Goal: Task Accomplishment & Management: Complete application form

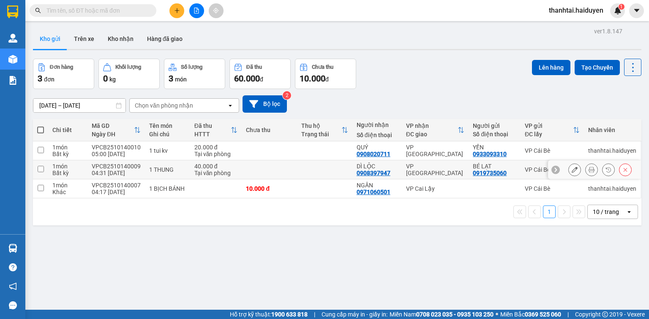
click at [42, 168] on input "checkbox" at bounding box center [41, 169] width 6 height 6
checkbox input "true"
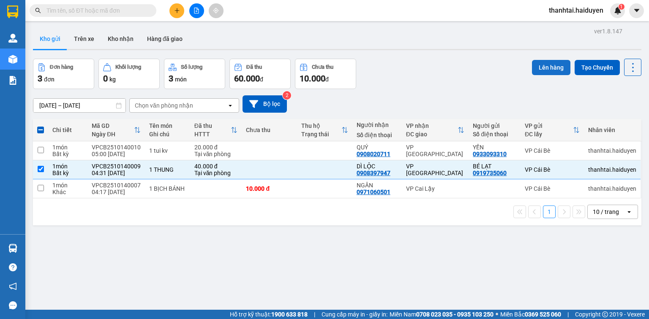
click at [549, 68] on button "Lên hàng" at bounding box center [551, 67] width 38 height 15
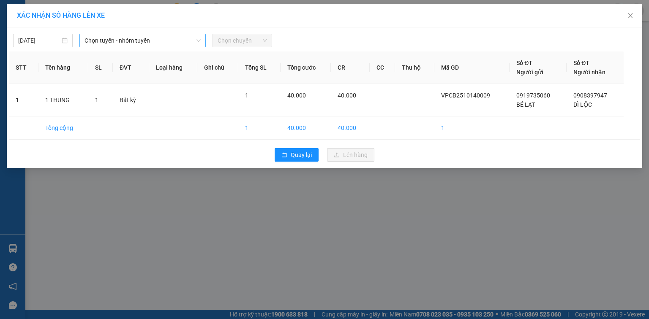
click at [109, 41] on span "Chọn tuyến - nhóm tuyến" at bounding box center [142, 40] width 116 height 13
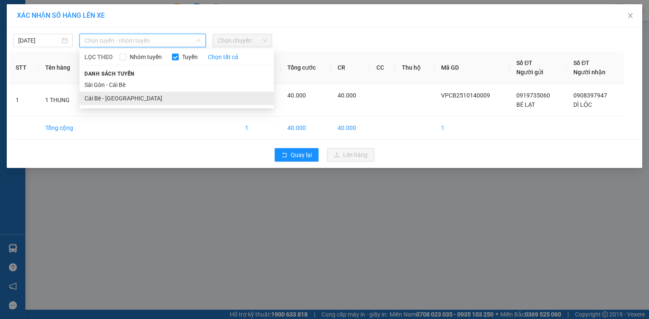
drag, startPoint x: 110, startPoint y: 96, endPoint x: 159, endPoint y: 64, distance: 58.6
click at [111, 96] on li "Cái Bè - [GEOGRAPHIC_DATA]" at bounding box center [176, 99] width 194 height 14
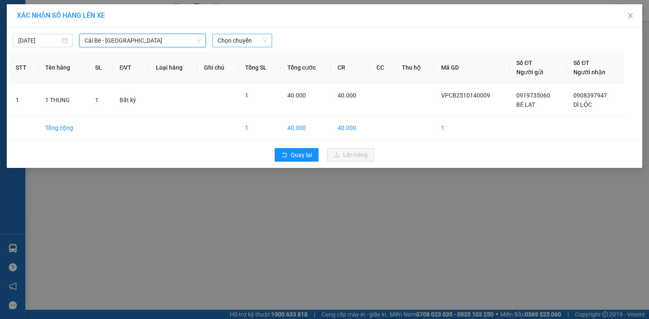
drag, startPoint x: 221, startPoint y: 41, endPoint x: 226, endPoint y: 43, distance: 4.4
click at [223, 41] on span "Chọn chuyến" at bounding box center [241, 40] width 49 height 13
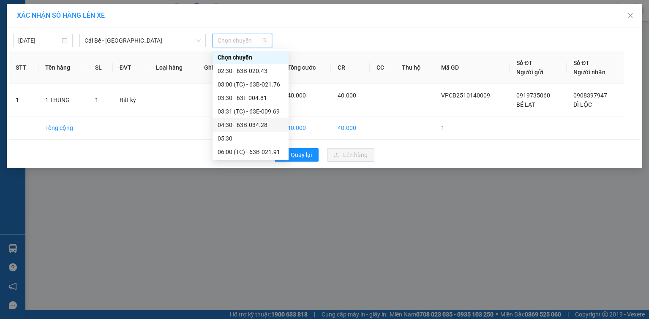
click at [235, 122] on div "04:30 - 63B-034.28" at bounding box center [250, 124] width 66 height 9
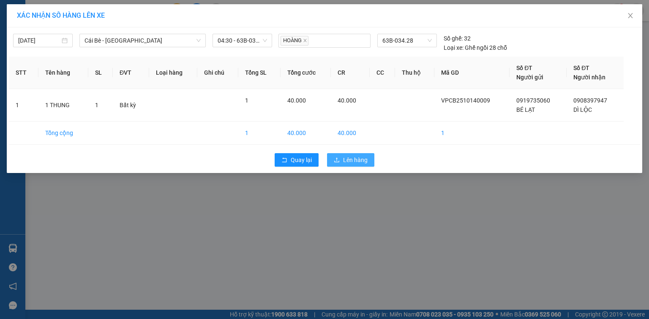
click at [349, 162] on span "Lên hàng" at bounding box center [355, 159] width 24 height 9
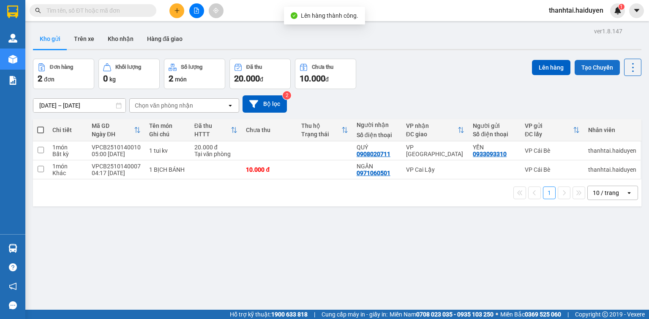
click at [598, 65] on button "Tạo Chuyến" at bounding box center [596, 67] width 45 height 15
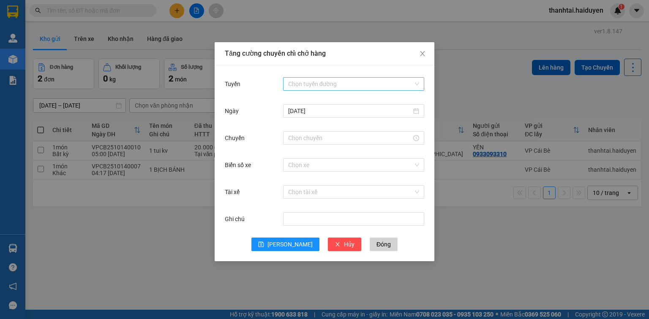
click at [313, 83] on input "Tuyến" at bounding box center [350, 84] width 125 height 13
click at [315, 116] on div "Cái Bè - [GEOGRAPHIC_DATA]" at bounding box center [353, 114] width 131 height 9
click at [303, 113] on input "13/10/2025" at bounding box center [349, 110] width 123 height 9
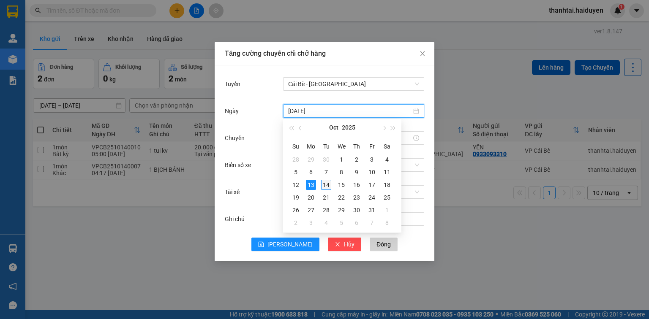
type input "14/10/2025"
click at [328, 187] on div "14" at bounding box center [326, 185] width 10 height 10
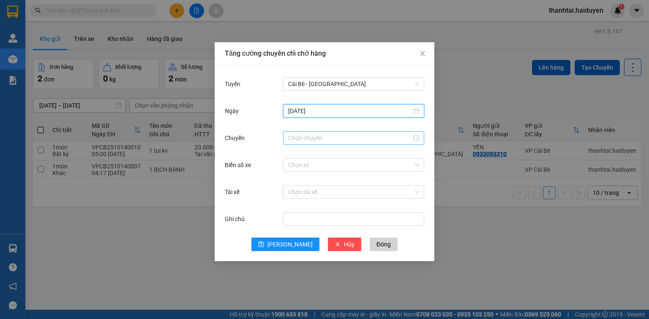
click at [297, 140] on input "Chuyến" at bounding box center [349, 137] width 123 height 9
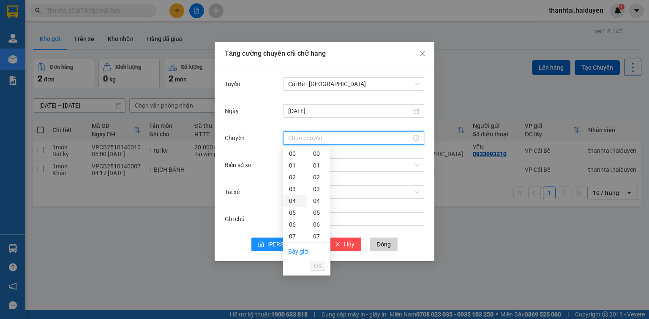
click at [291, 200] on div "04" at bounding box center [295, 201] width 24 height 12
click at [317, 182] on div "31" at bounding box center [318, 183] width 23 height 12
type input "04:31"
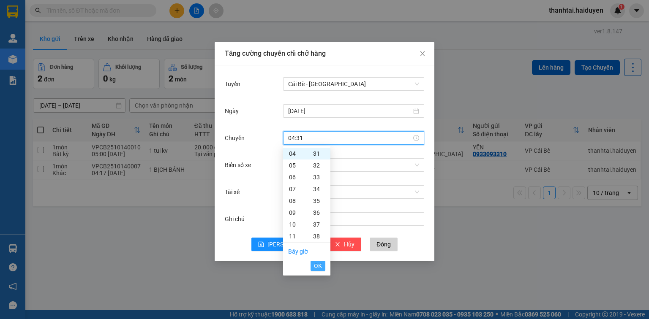
click at [321, 265] on span "OK" at bounding box center [318, 265] width 8 height 9
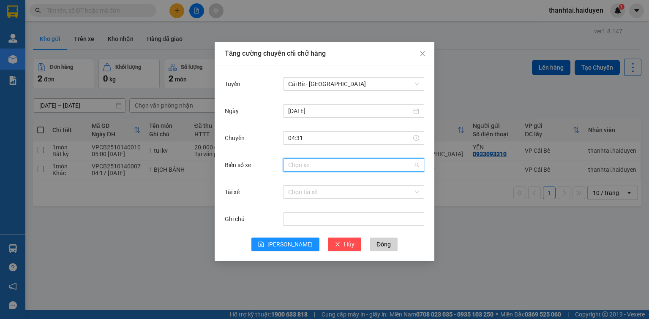
click at [309, 167] on input "Biển số xe" at bounding box center [350, 165] width 125 height 13
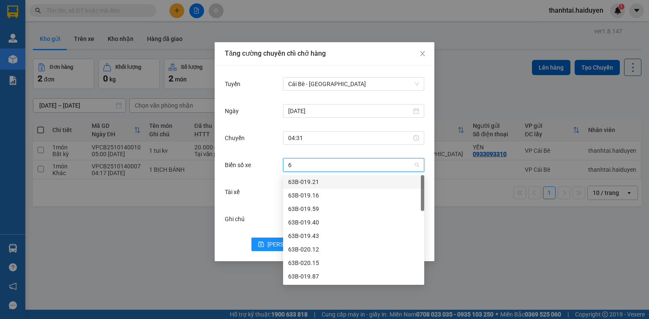
type input "64"
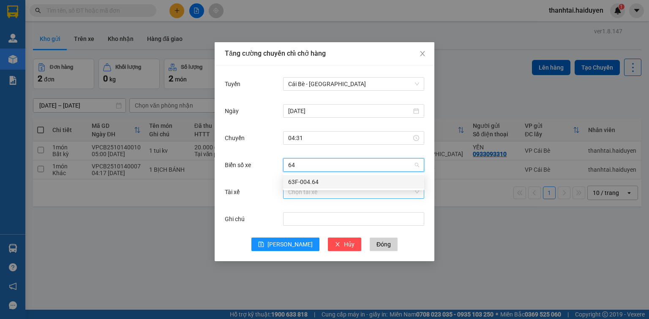
click at [328, 181] on div "63F-004.64" at bounding box center [353, 181] width 131 height 9
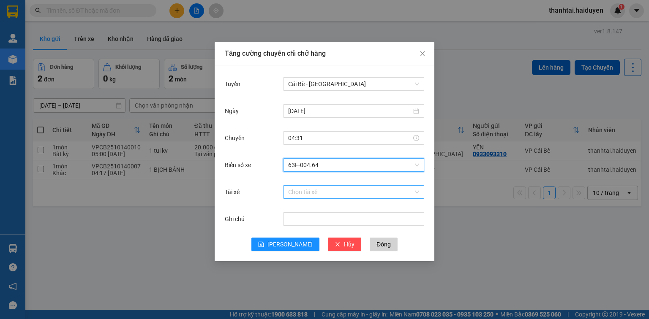
click at [317, 193] on input "Tài xế" at bounding box center [350, 192] width 125 height 13
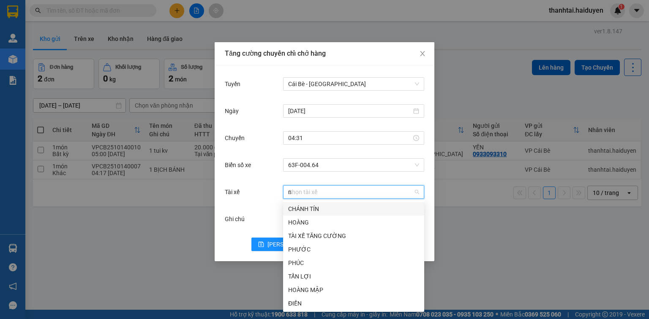
type input "na"
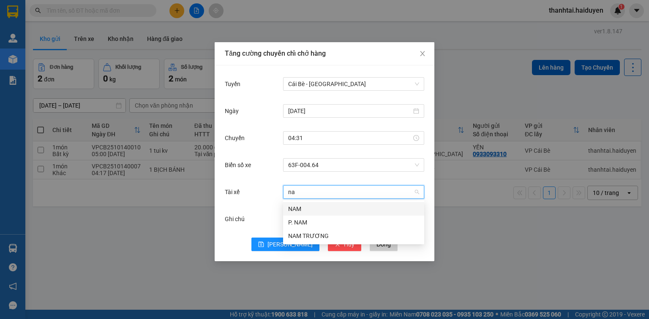
click at [313, 210] on div "NAM" at bounding box center [353, 208] width 131 height 9
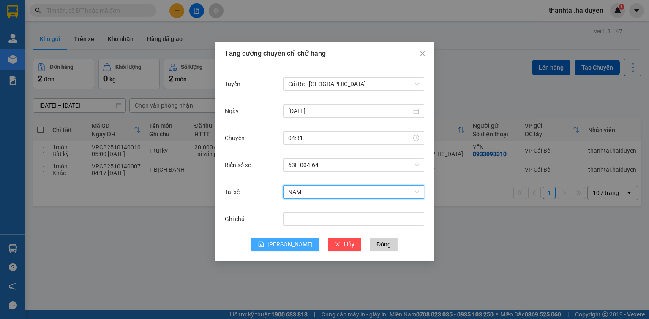
click at [294, 250] on button "Lưu" at bounding box center [285, 245] width 68 height 14
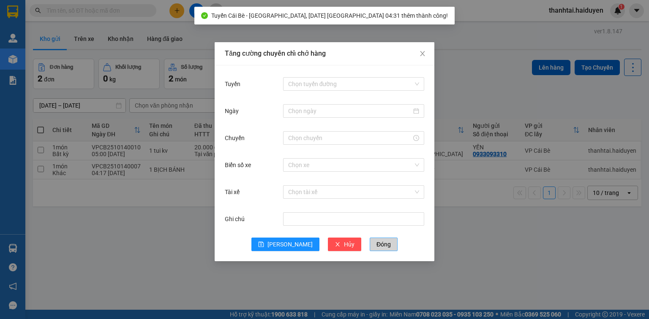
click at [376, 247] on span "Đóng" at bounding box center [383, 244] width 14 height 9
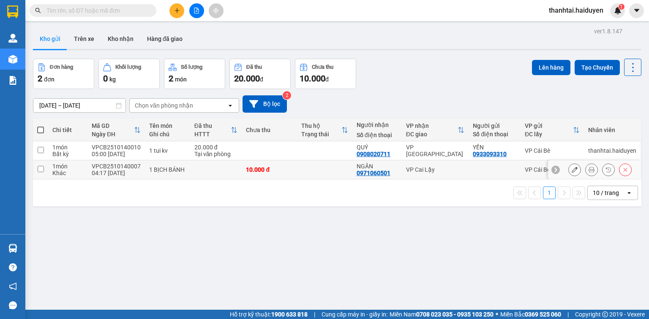
click at [39, 169] on input "checkbox" at bounding box center [41, 169] width 6 height 6
checkbox input "true"
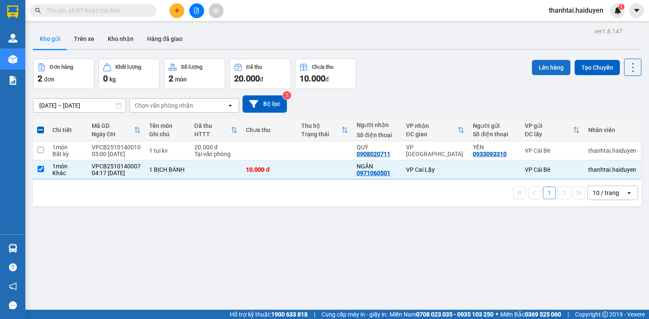
click at [541, 68] on button "Lên hàng" at bounding box center [551, 67] width 38 height 15
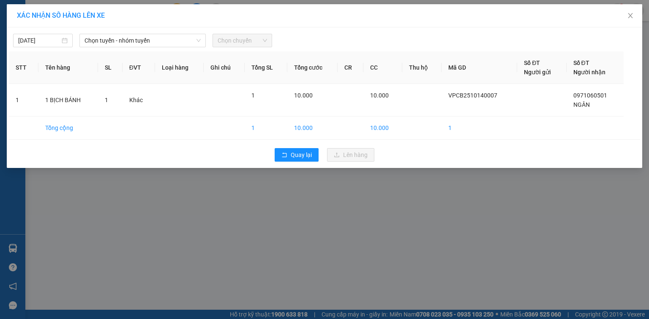
drag, startPoint x: 53, startPoint y: 38, endPoint x: 54, endPoint y: 48, distance: 10.2
click at [53, 41] on input "13/10/2025" at bounding box center [39, 40] width 42 height 9
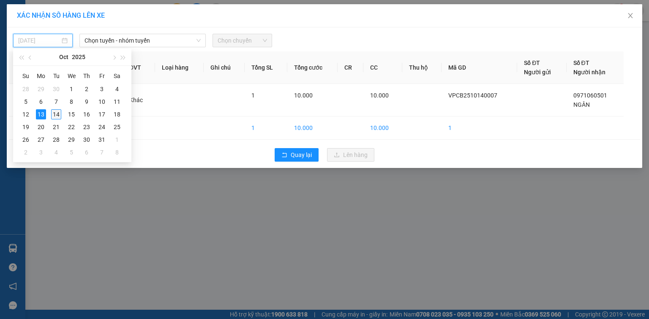
click at [53, 114] on div "14" at bounding box center [56, 114] width 10 height 10
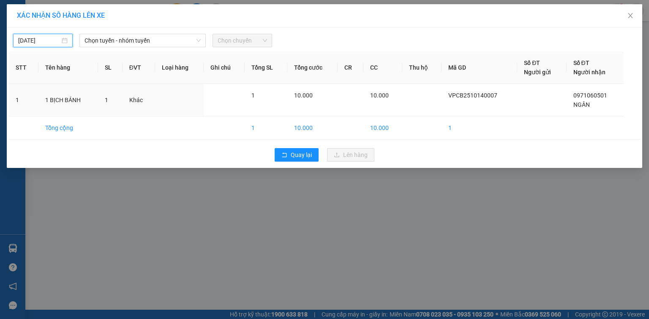
type input "14/10/2025"
click at [125, 42] on span "Chọn tuyến - nhóm tuyến" at bounding box center [142, 40] width 116 height 13
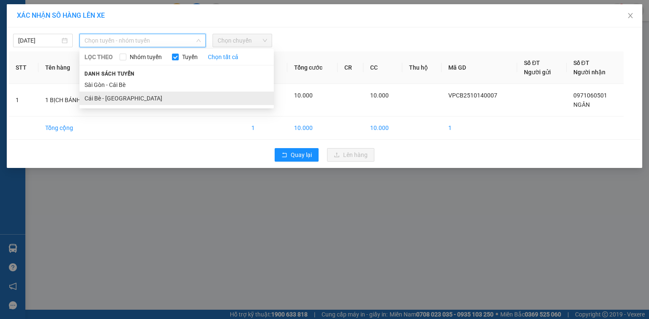
drag, startPoint x: 114, startPoint y: 97, endPoint x: 165, endPoint y: 57, distance: 64.6
click at [115, 97] on li "Cái Bè - [GEOGRAPHIC_DATA]" at bounding box center [176, 99] width 194 height 14
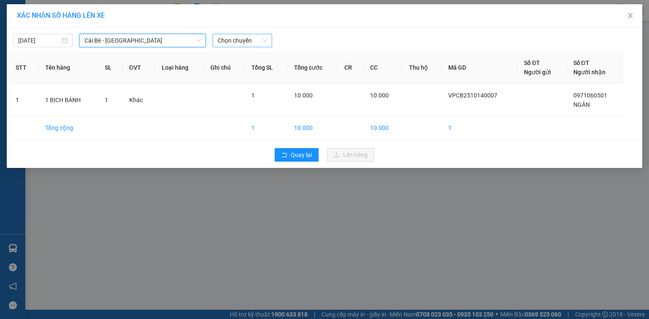
click at [231, 40] on span "Chọn chuyến" at bounding box center [241, 40] width 49 height 13
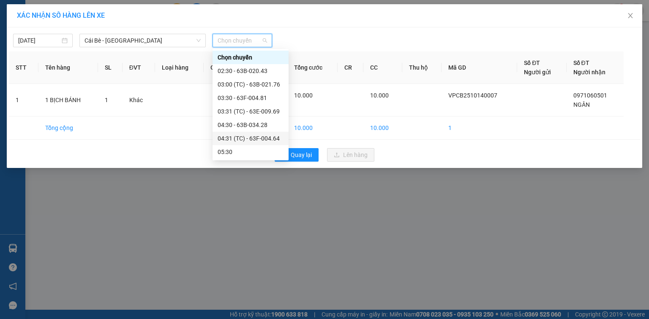
click at [248, 135] on div "04:31 (TC) - 63F-004.64" at bounding box center [250, 138] width 66 height 9
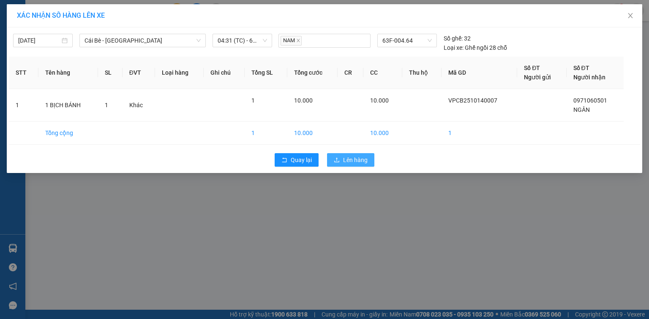
click at [348, 157] on span "Lên hàng" at bounding box center [355, 159] width 24 height 9
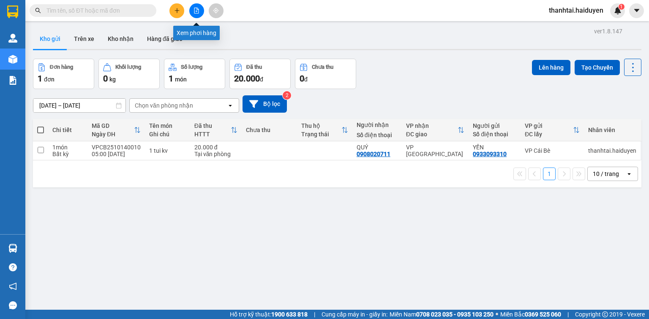
click at [198, 14] on button at bounding box center [196, 10] width 15 height 15
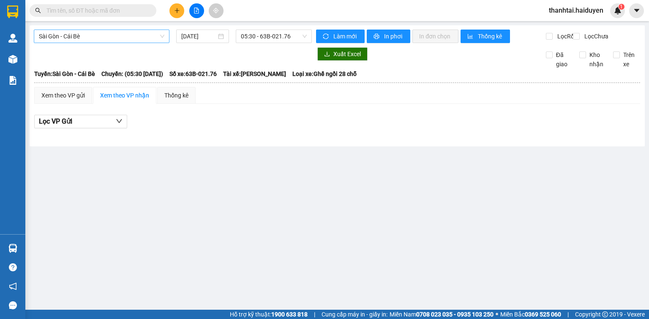
click at [112, 39] on span "Sài Gòn - Cái Bè" at bounding box center [101, 36] width 125 height 13
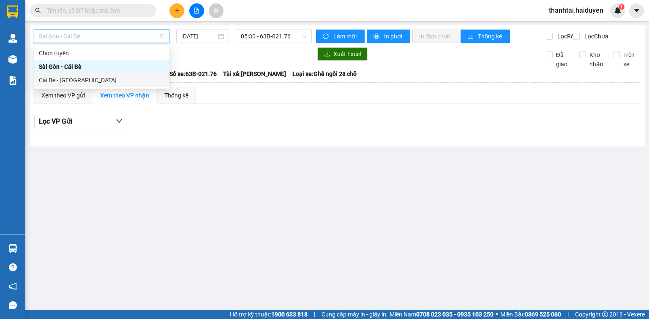
drag, startPoint x: 94, startPoint y: 83, endPoint x: 116, endPoint y: 70, distance: 25.6
click at [95, 82] on div "Cái Bè - [GEOGRAPHIC_DATA]" at bounding box center [101, 80] width 125 height 9
type input "14/10/2025"
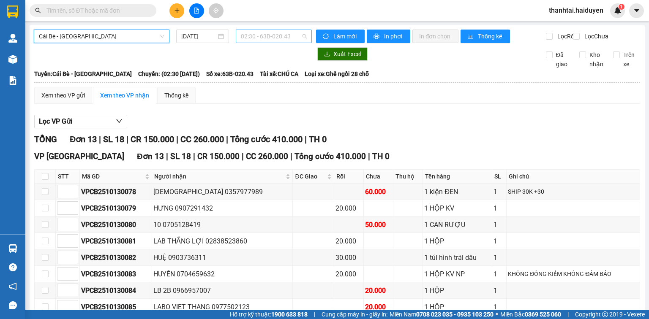
click at [258, 39] on span "02:30 - 63B-020.43" at bounding box center [274, 36] width 66 height 13
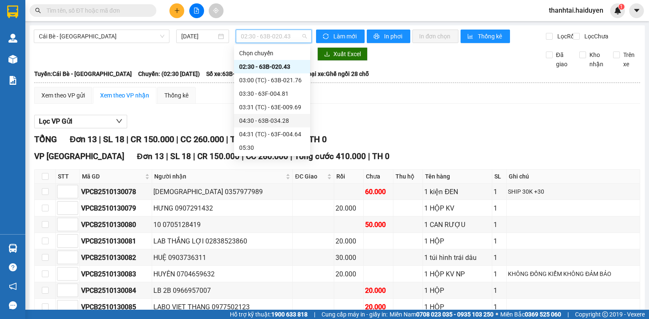
click at [272, 116] on div "04:30 - 63B-034.28" at bounding box center [272, 120] width 66 height 9
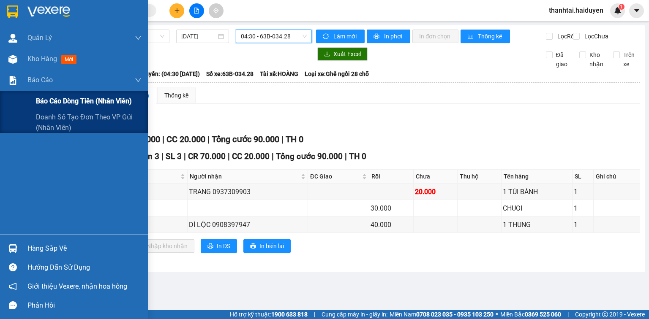
click at [56, 99] on span "Báo cáo dòng tiền (nhân viên)" at bounding box center [84, 101] width 96 height 11
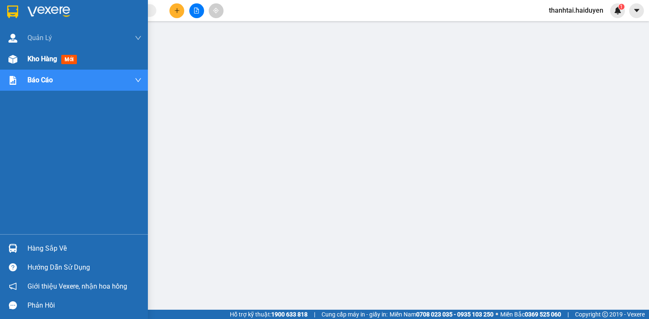
click at [38, 55] on span "Kho hàng" at bounding box center [42, 59] width 30 height 8
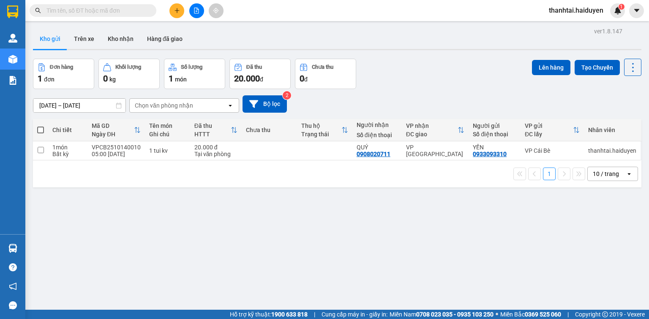
click at [42, 130] on span at bounding box center [40, 130] width 7 height 7
click at [41, 126] on input "checkbox" at bounding box center [41, 126] width 0 height 0
checkbox input "true"
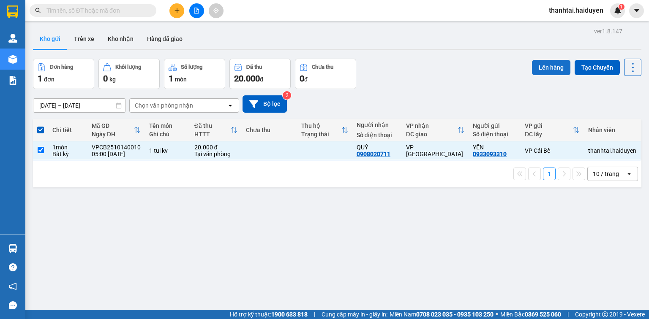
click at [538, 70] on button "Lên hàng" at bounding box center [551, 67] width 38 height 15
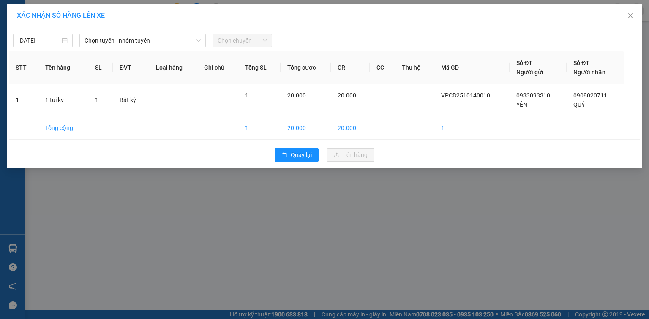
drag, startPoint x: 39, startPoint y: 36, endPoint x: 39, endPoint y: 47, distance: 11.0
click at [38, 40] on input "13/10/2025" at bounding box center [39, 40] width 42 height 9
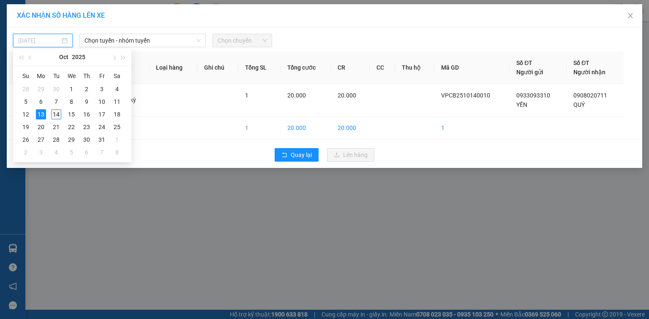
click at [54, 113] on div "14" at bounding box center [56, 114] width 10 height 10
type input "14/10/2025"
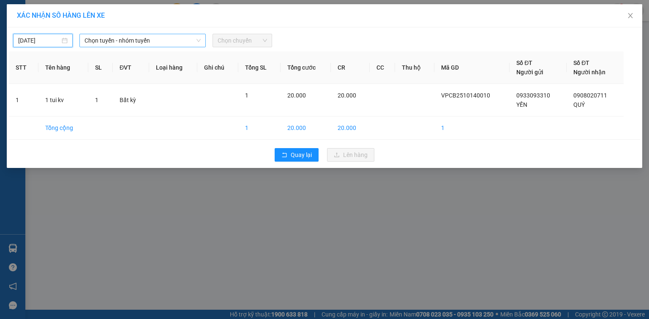
drag, startPoint x: 110, startPoint y: 41, endPoint x: 115, endPoint y: 47, distance: 8.1
click at [110, 41] on span "Chọn tuyến - nhóm tuyến" at bounding box center [142, 40] width 116 height 13
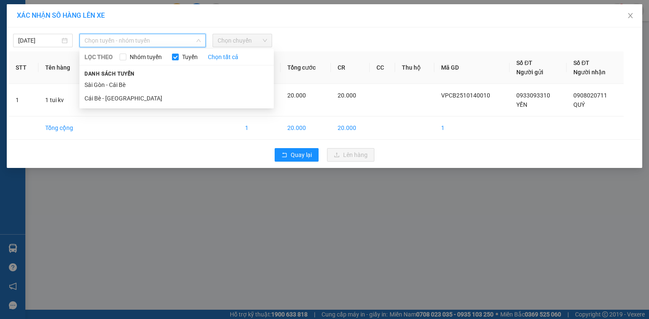
drag, startPoint x: 122, startPoint y: 93, endPoint x: 145, endPoint y: 81, distance: 26.1
click at [122, 95] on li "Cái Bè - [GEOGRAPHIC_DATA]" at bounding box center [176, 99] width 194 height 14
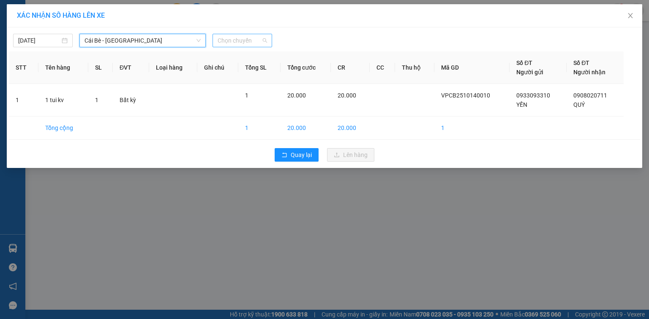
click at [231, 40] on span "Chọn chuyến" at bounding box center [241, 40] width 49 height 13
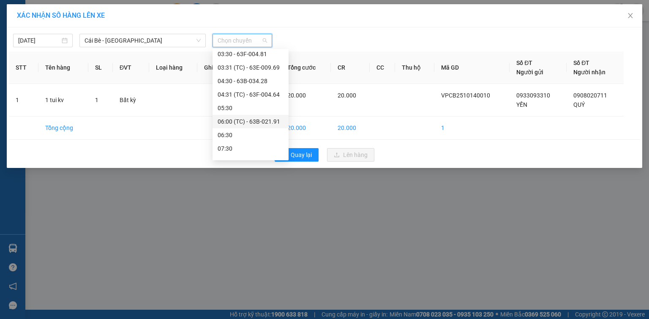
scroll to position [34, 0]
click at [244, 116] on div "05:30" at bounding box center [250, 118] width 66 height 9
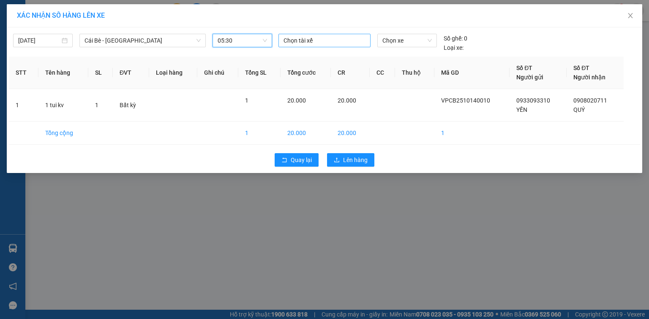
click at [305, 39] on div at bounding box center [324, 40] width 88 height 10
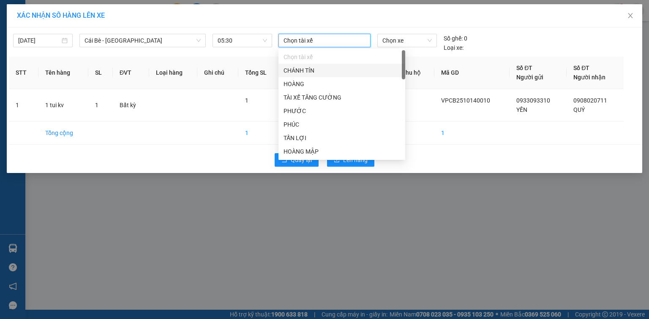
click at [306, 39] on div at bounding box center [324, 40] width 88 height 10
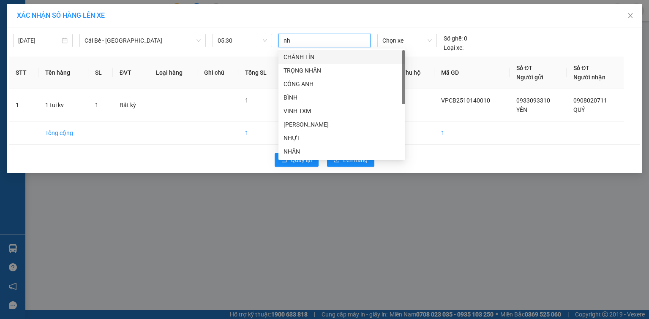
type input "nhu"
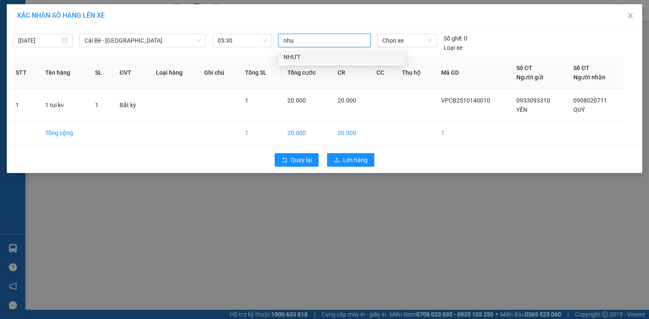
scroll to position [0, 0]
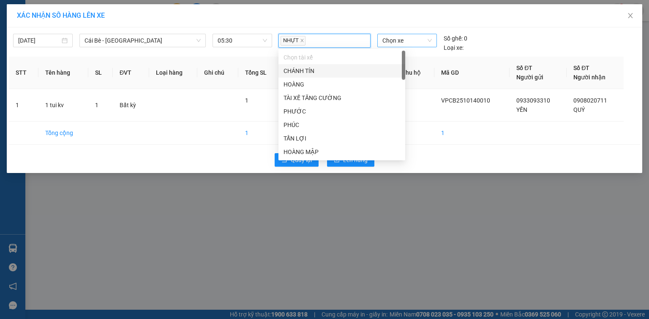
click at [402, 38] on span "Chọn xe" at bounding box center [406, 40] width 49 height 13
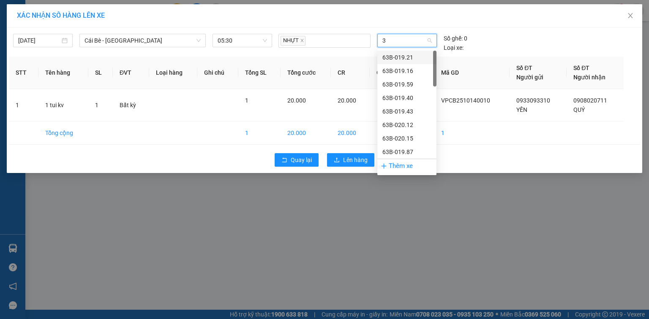
type input "31"
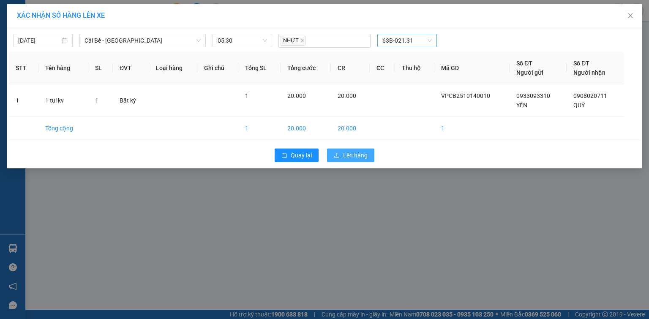
click at [354, 154] on span "Lên hàng" at bounding box center [355, 155] width 24 height 9
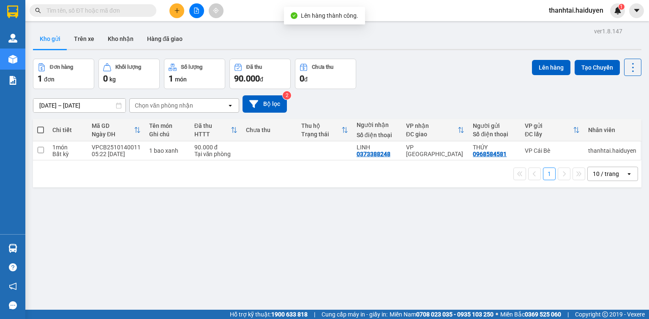
click at [194, 10] on icon "file-add" at bounding box center [196, 11] width 6 height 6
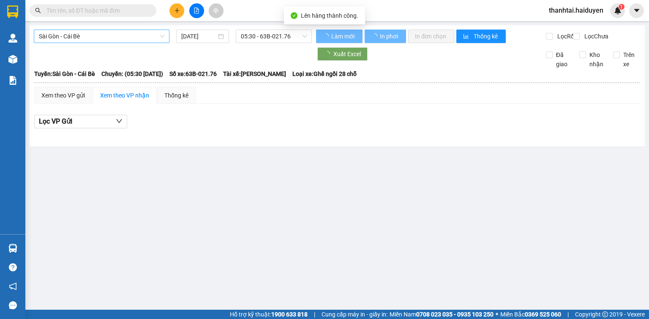
click at [112, 38] on span "Sài Gòn - Cái Bè" at bounding box center [101, 36] width 125 height 13
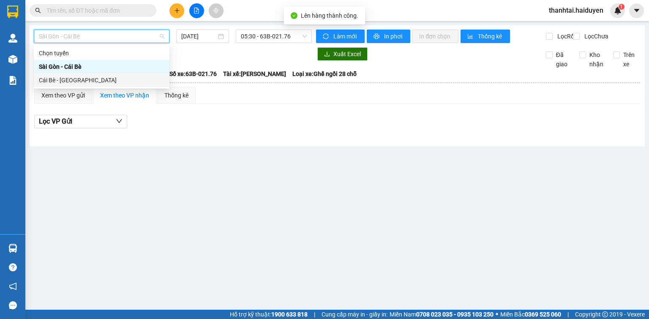
click at [90, 82] on div "Cái Bè - [GEOGRAPHIC_DATA]" at bounding box center [101, 80] width 125 height 9
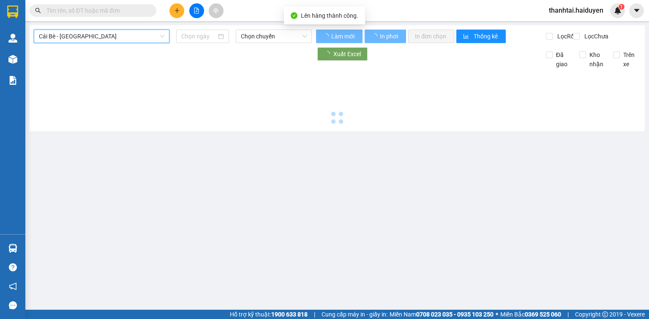
type input "14/10/2025"
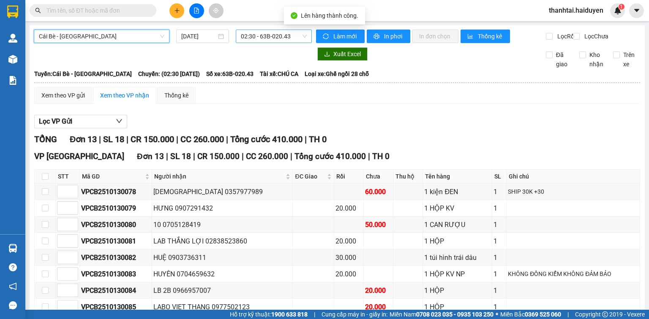
drag, startPoint x: 253, startPoint y: 34, endPoint x: 257, endPoint y: 39, distance: 6.6
click at [255, 36] on span "02:30 - 63B-020.43" at bounding box center [274, 36] width 66 height 13
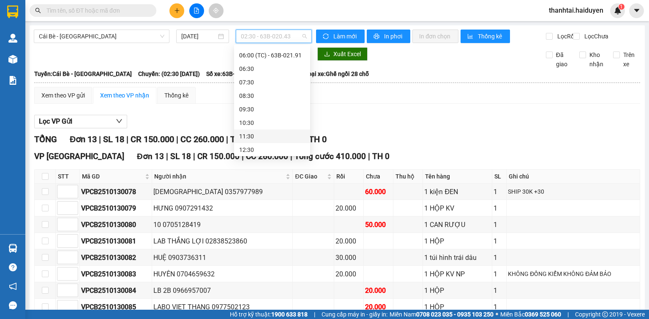
scroll to position [68, 0]
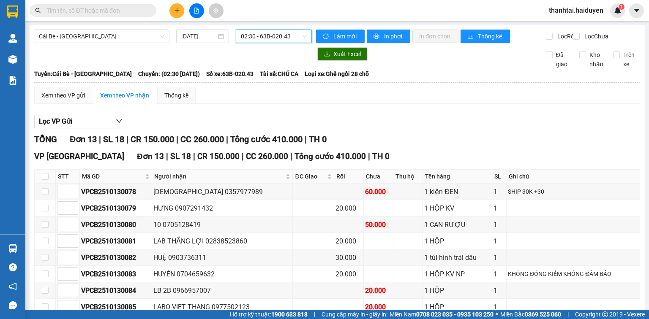
click at [259, 41] on span "02:30 - 63B-020.43" at bounding box center [274, 36] width 66 height 13
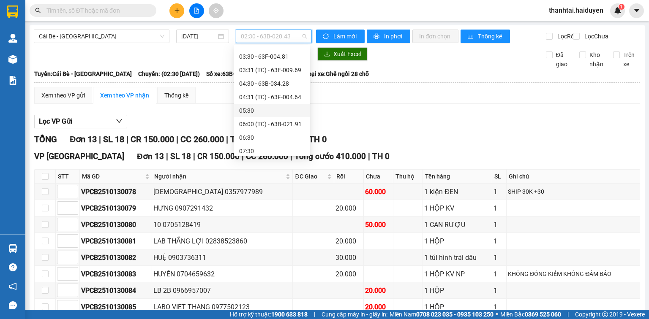
scroll to position [47, 0]
click at [277, 114] on div "06:00 (TC) - 63B-021.91" at bounding box center [272, 113] width 66 height 9
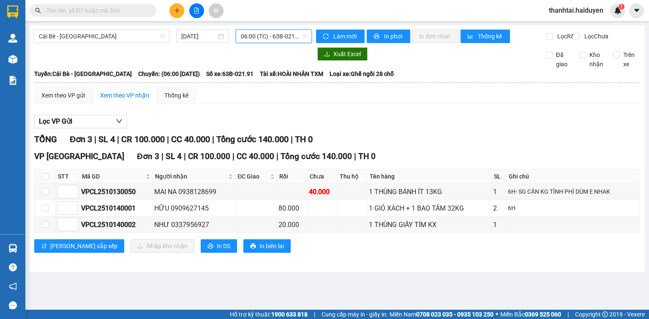
click at [133, 12] on input "text" at bounding box center [96, 10] width 100 height 9
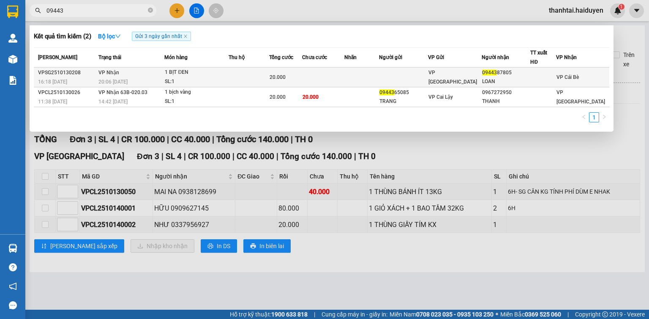
type input "09443"
click at [369, 76] on td at bounding box center [361, 78] width 35 height 20
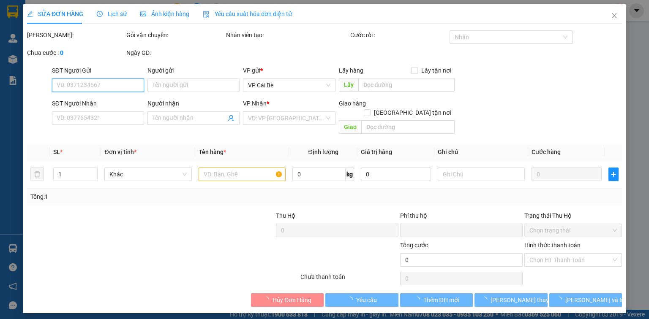
type input "0944387805"
type input "LOAN"
type input "0"
type input "20.000"
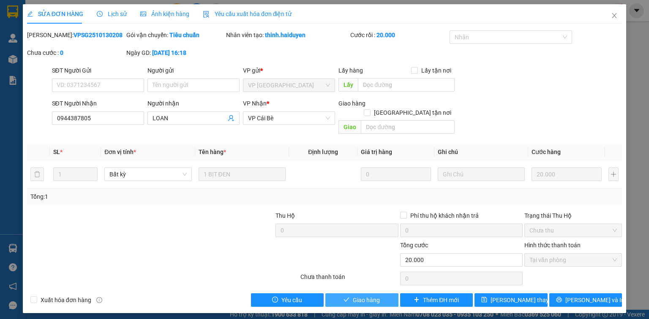
click at [381, 294] on button "Giao hàng" at bounding box center [361, 301] width 73 height 14
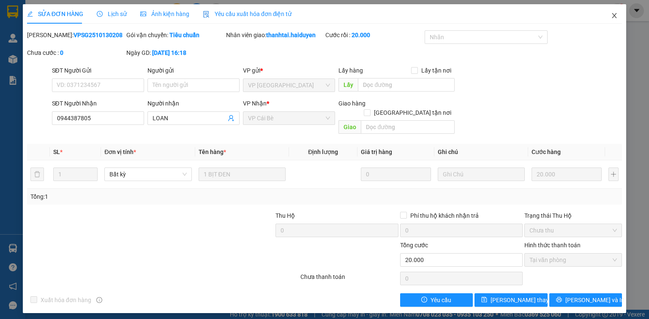
click at [611, 14] on icon "close" at bounding box center [614, 15] width 7 height 7
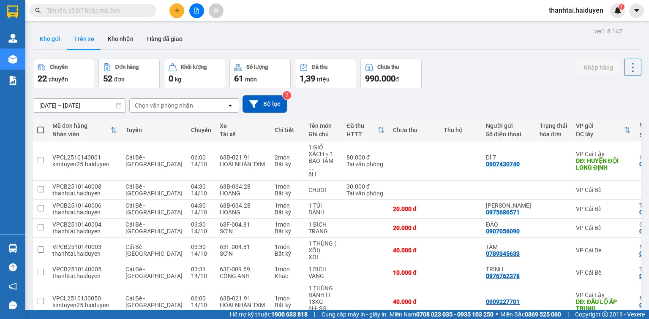
click at [53, 42] on button "Kho gửi" at bounding box center [50, 39] width 34 height 20
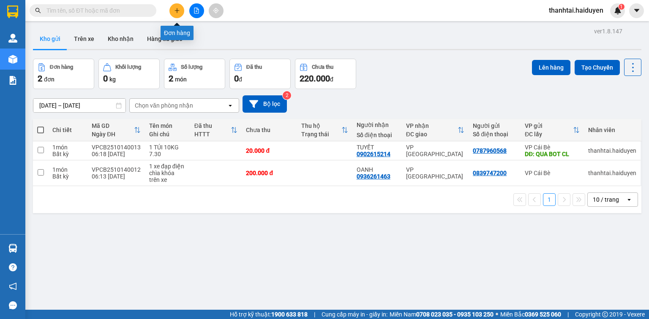
click at [174, 14] on button at bounding box center [176, 10] width 15 height 15
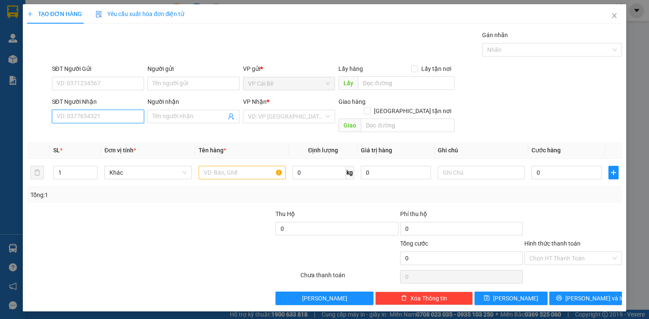
click at [99, 114] on input "SĐT Người Nhận" at bounding box center [98, 117] width 92 height 14
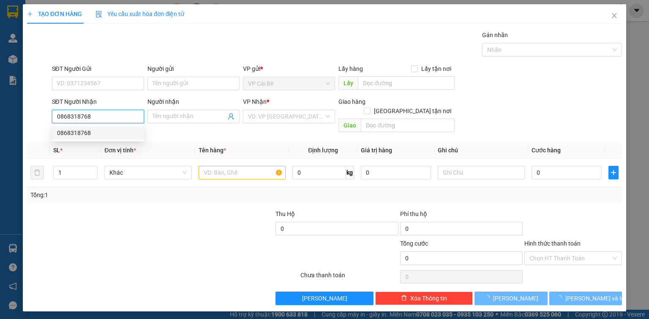
click at [93, 137] on div "0868318768" at bounding box center [98, 132] width 82 height 9
type input "0868318768"
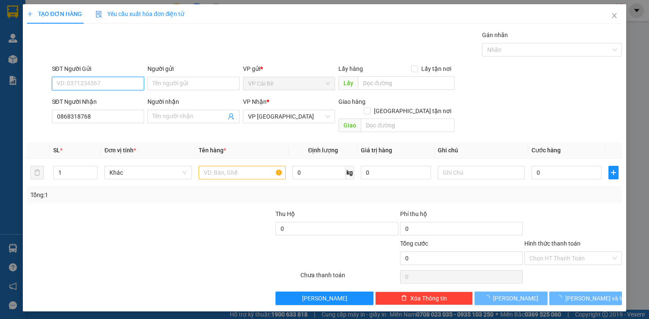
click at [109, 85] on input "SĐT Người Gửi" at bounding box center [98, 84] width 92 height 14
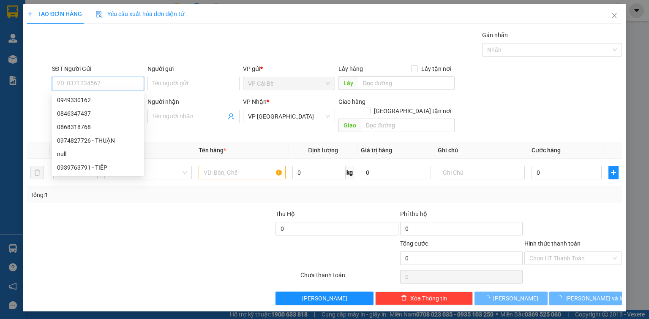
type input "30.000"
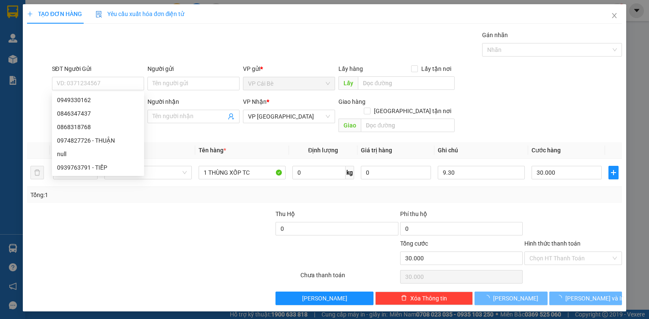
click at [149, 239] on div at bounding box center [113, 254] width 174 height 30
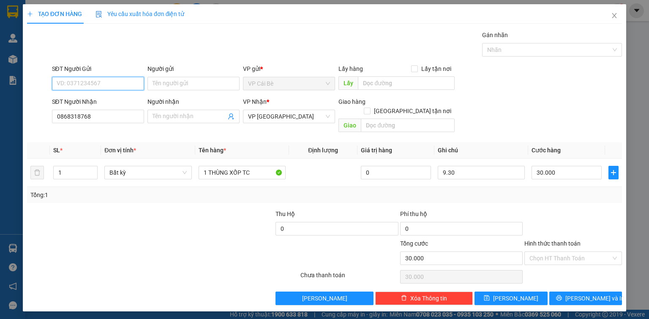
click at [110, 83] on input "SĐT Người Gửi" at bounding box center [98, 84] width 92 height 14
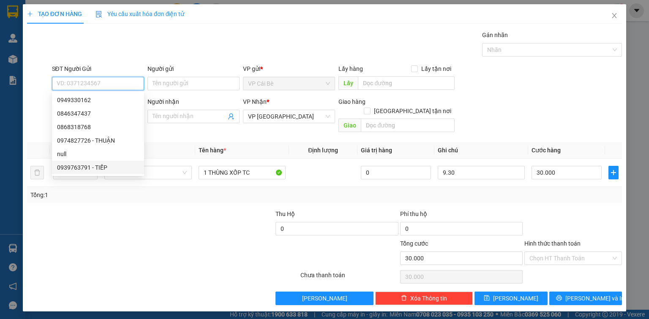
click at [100, 170] on div "0939763791 - TIẾP" at bounding box center [98, 167] width 82 height 9
type input "0939763791"
type input "TIẾP"
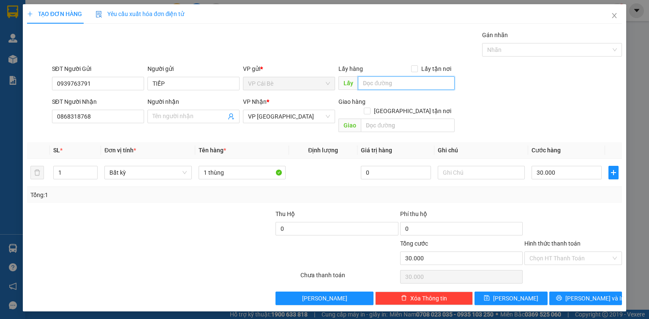
click at [382, 79] on input "text" at bounding box center [406, 83] width 97 height 14
click at [385, 82] on input "text" at bounding box center [406, 83] width 97 height 14
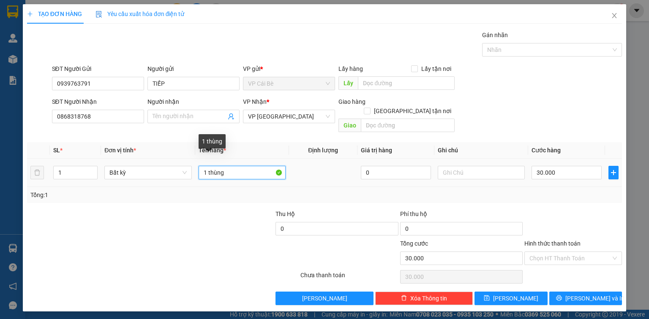
click at [250, 166] on input "1 thùng" at bounding box center [241, 173] width 87 height 14
type input "1 thùng 17KG"
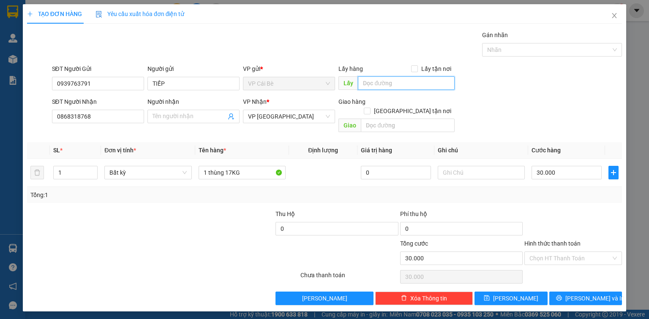
drag, startPoint x: 389, startPoint y: 90, endPoint x: 387, endPoint y: 85, distance: 4.4
click at [387, 87] on input "text" at bounding box center [406, 83] width 97 height 14
click at [387, 85] on input "text" at bounding box center [406, 83] width 97 height 14
type input "THẮNG THỊNH"
click at [560, 164] on div "30.000" at bounding box center [566, 172] width 70 height 17
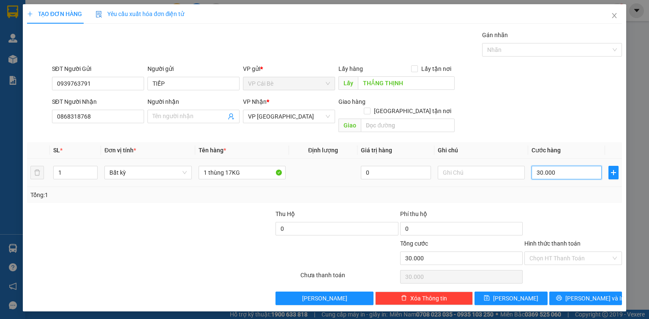
click at [557, 166] on input "30.000" at bounding box center [566, 173] width 70 height 14
type input "4"
type input "40"
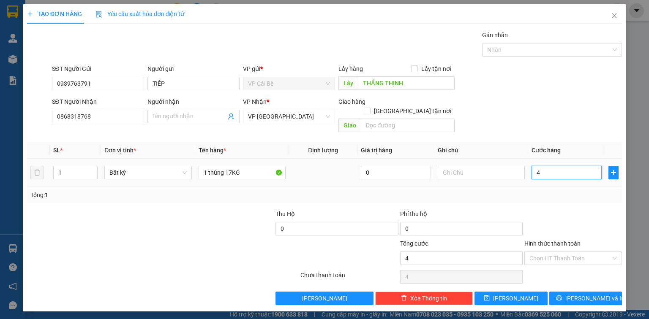
type input "40"
type input "40.000"
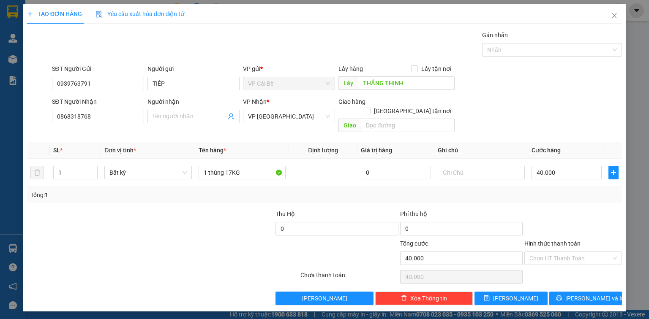
click at [549, 63] on div "Transit Pickup Surcharge Ids Transit Deliver Surcharge Ids Transit Deliver Surc…" at bounding box center [324, 167] width 595 height 275
click at [454, 166] on input "text" at bounding box center [481, 173] width 87 height 14
type input "8.30"
drag, startPoint x: 552, startPoint y: 197, endPoint x: 557, endPoint y: 236, distance: 39.5
click at [552, 198] on div "Transit Pickup Surcharge Ids Transit Deliver Surcharge Ids Transit Deliver Surc…" at bounding box center [324, 167] width 595 height 275
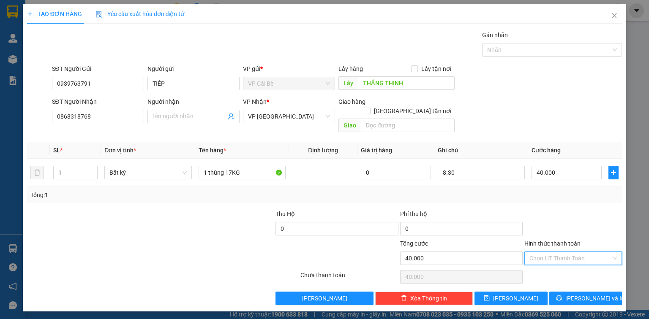
drag, startPoint x: 555, startPoint y: 252, endPoint x: 552, endPoint y: 263, distance: 11.6
click at [555, 252] on input "Hình thức thanh toán" at bounding box center [570, 258] width 82 height 13
click at [551, 263] on div "Tại văn phòng" at bounding box center [572, 265] width 87 height 9
type input "0"
click at [493, 292] on button "Lưu" at bounding box center [510, 299] width 73 height 14
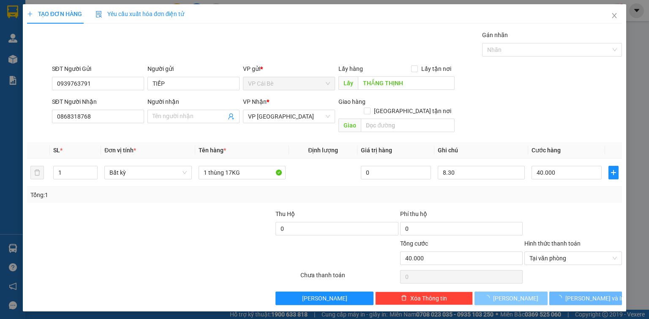
type input "0"
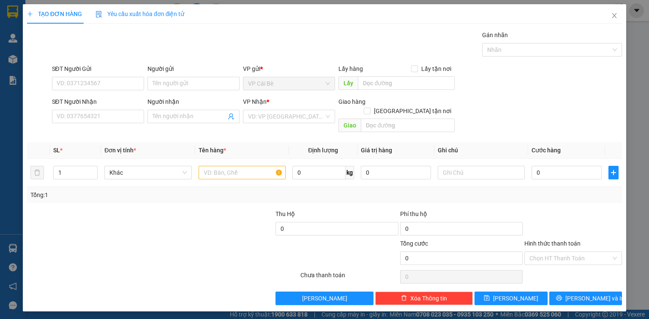
click at [92, 228] on div at bounding box center [88, 224] width 124 height 30
